Goal: Navigation & Orientation: Find specific page/section

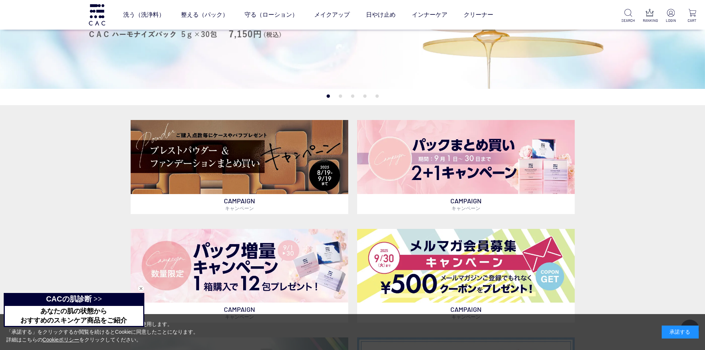
scroll to position [185, 0]
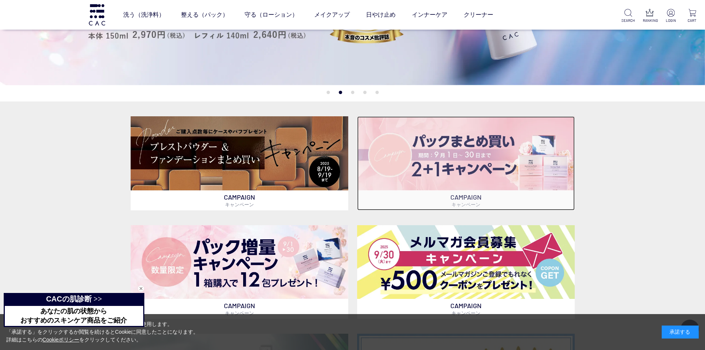
click at [438, 161] on img at bounding box center [466, 153] width 218 height 74
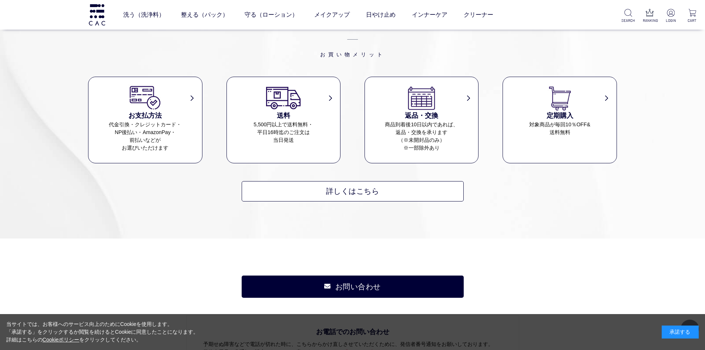
scroll to position [3542, 0]
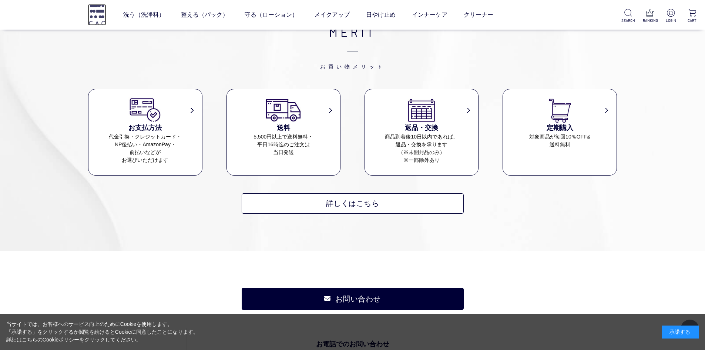
click at [96, 13] on img at bounding box center [97, 14] width 19 height 21
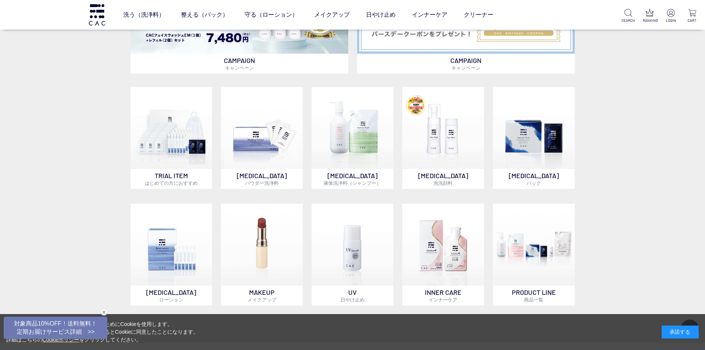
scroll to position [543, 0]
